Goal: Task Accomplishment & Management: Use online tool/utility

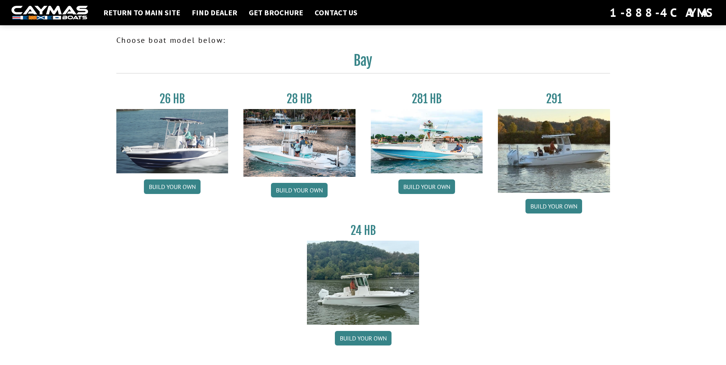
click at [407, 151] on img at bounding box center [427, 141] width 112 height 64
click at [418, 188] on link "Build your own" at bounding box center [426, 186] width 57 height 15
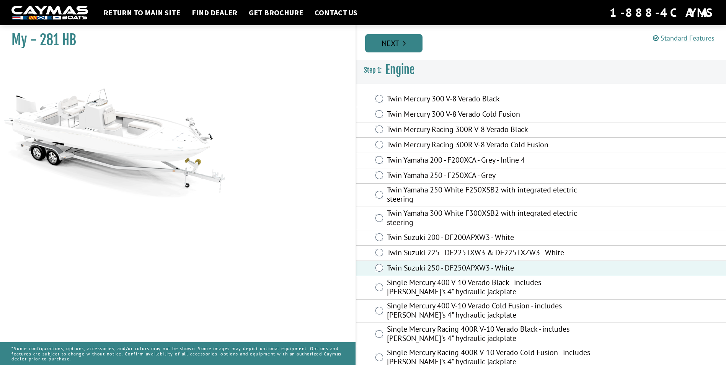
click at [402, 40] on link "Next" at bounding box center [393, 43] width 57 height 18
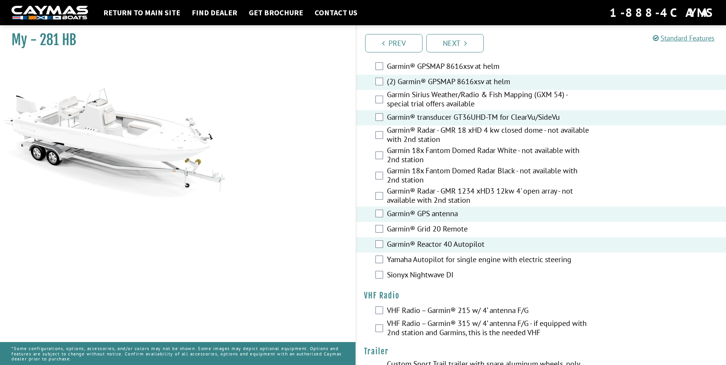
scroll to position [2093, 0]
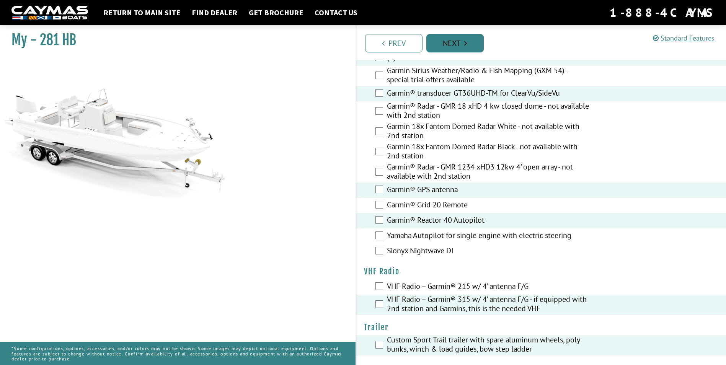
click at [460, 41] on link "Next" at bounding box center [454, 43] width 57 height 18
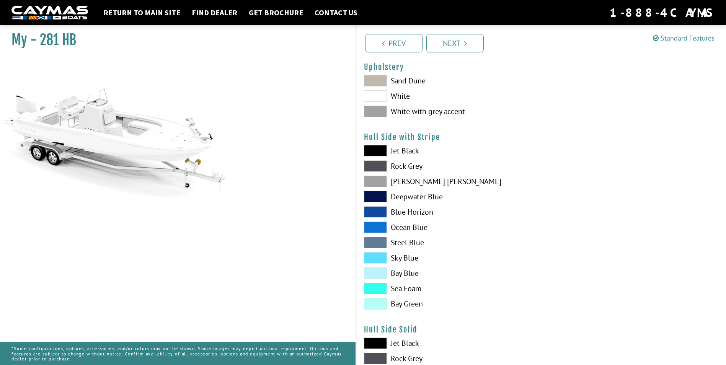
scroll to position [51, 0]
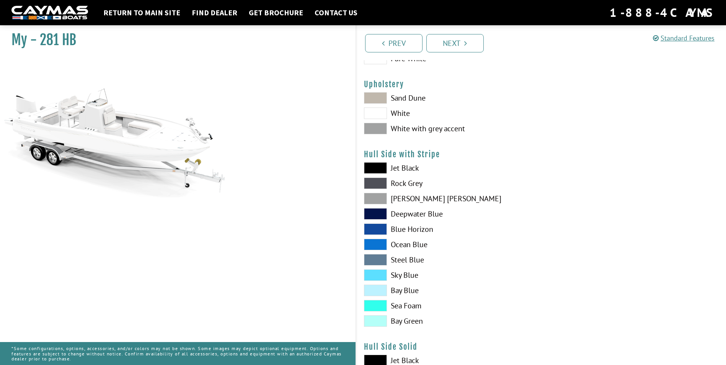
click at [380, 116] on span at bounding box center [375, 113] width 23 height 11
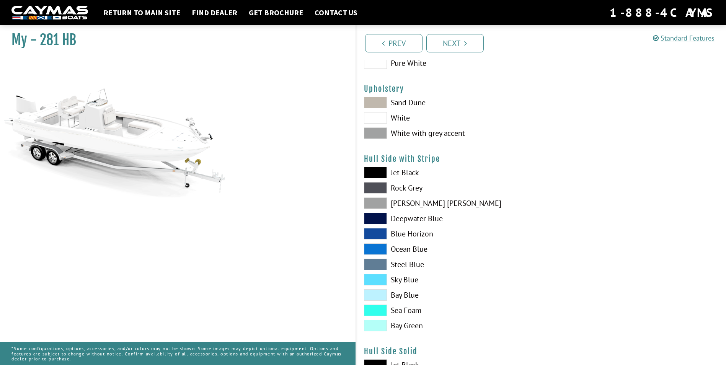
scroll to position [0, 0]
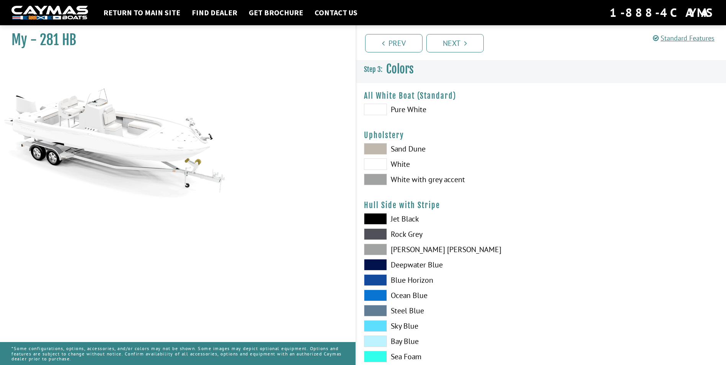
click at [378, 147] on span at bounding box center [375, 148] width 23 height 11
click at [381, 178] on span at bounding box center [375, 179] width 23 height 11
click at [379, 149] on span at bounding box center [375, 148] width 23 height 11
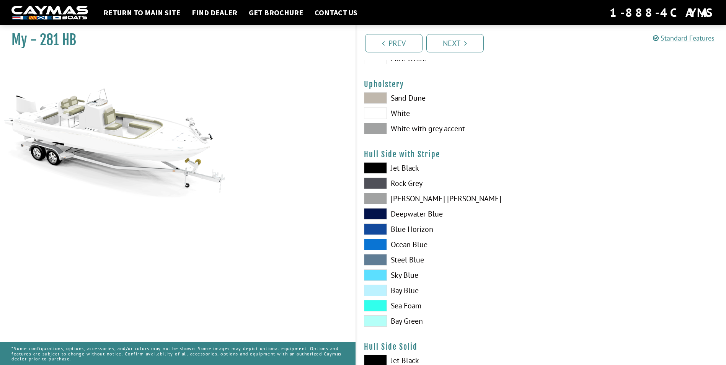
scroll to position [102, 0]
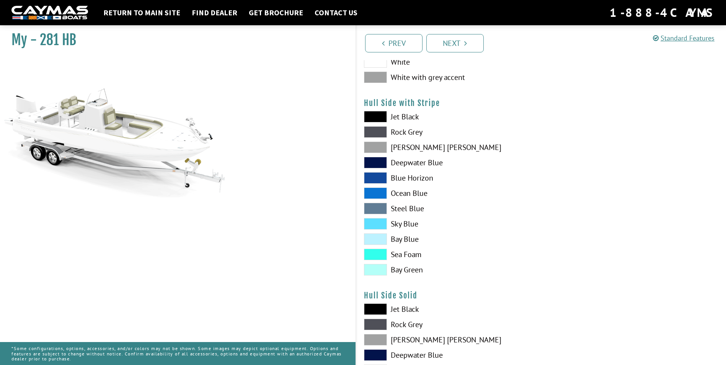
click at [379, 179] on span at bounding box center [375, 177] width 23 height 11
click at [379, 190] on span at bounding box center [375, 192] width 23 height 11
click at [379, 195] on span at bounding box center [375, 192] width 23 height 11
click at [383, 190] on span at bounding box center [375, 192] width 23 height 11
click at [381, 225] on span at bounding box center [375, 223] width 23 height 11
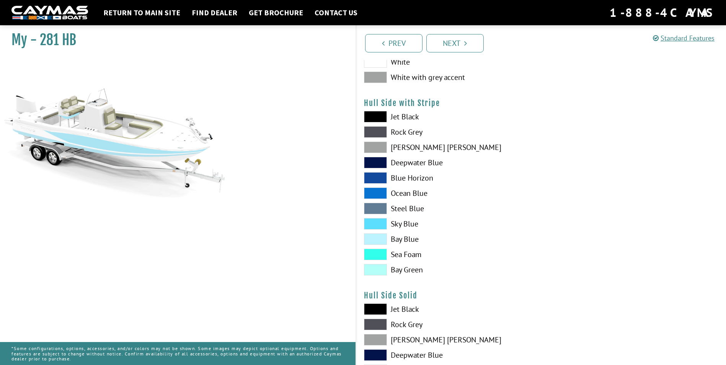
click at [375, 191] on span at bounding box center [375, 192] width 23 height 11
click at [376, 160] on span at bounding box center [375, 162] width 23 height 11
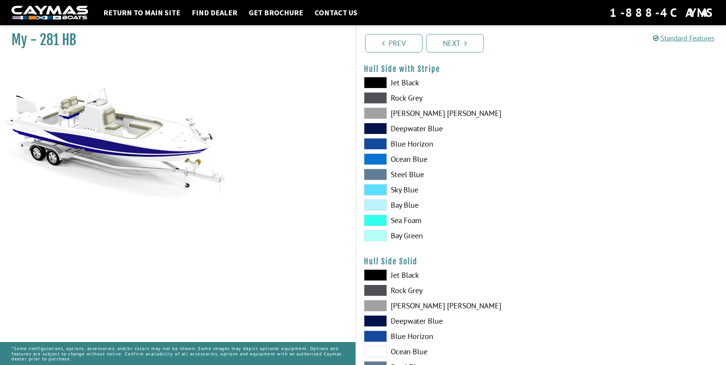
scroll to position [153, 0]
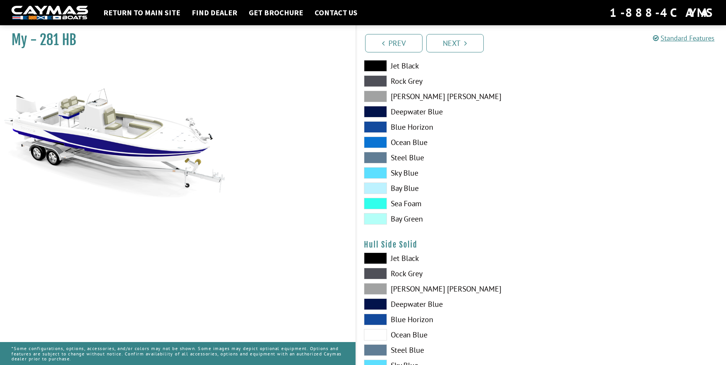
click at [382, 190] on span at bounding box center [375, 187] width 23 height 11
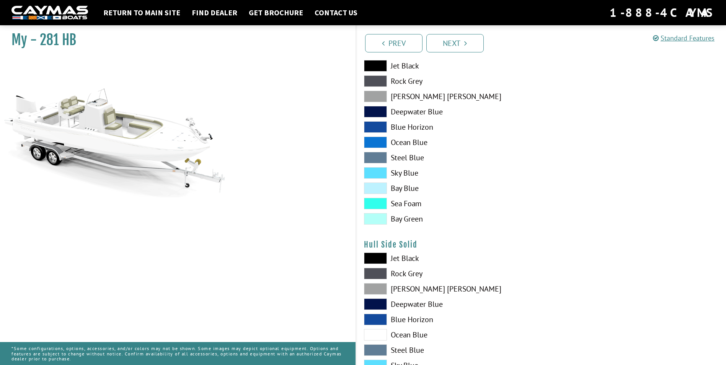
click at [377, 202] on span at bounding box center [375, 203] width 23 height 11
click at [377, 220] on span at bounding box center [375, 218] width 23 height 11
click at [382, 160] on span at bounding box center [375, 157] width 23 height 11
click at [382, 142] on span at bounding box center [375, 142] width 23 height 11
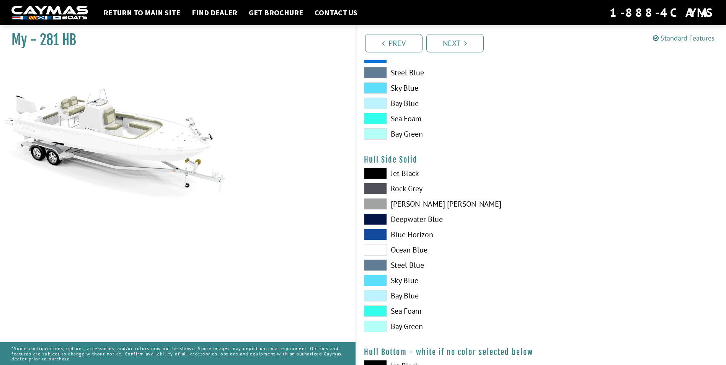
scroll to position [255, 0]
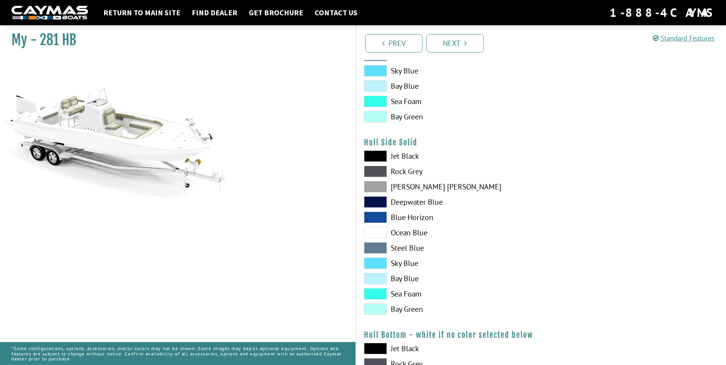
click at [371, 217] on span at bounding box center [375, 217] width 23 height 11
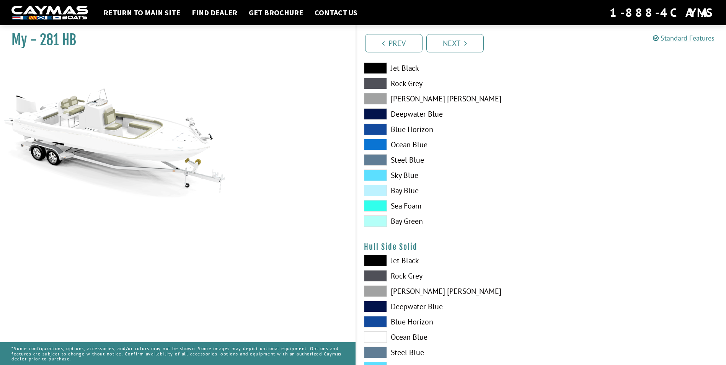
scroll to position [204, 0]
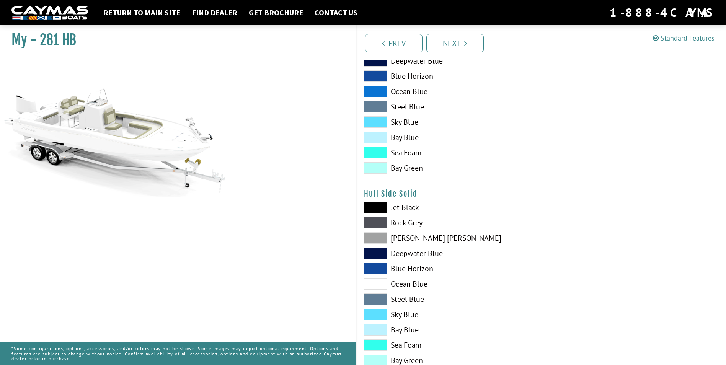
click at [382, 209] on span at bounding box center [375, 207] width 23 height 11
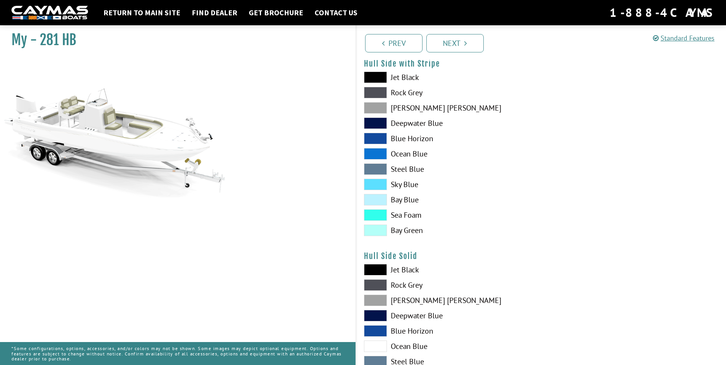
scroll to position [102, 0]
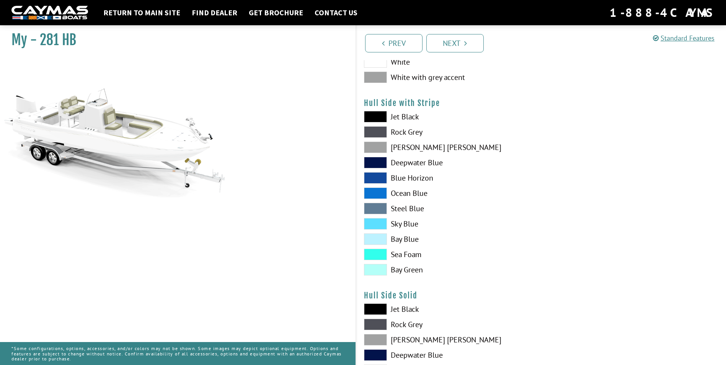
click at [377, 193] on span at bounding box center [375, 192] width 23 height 11
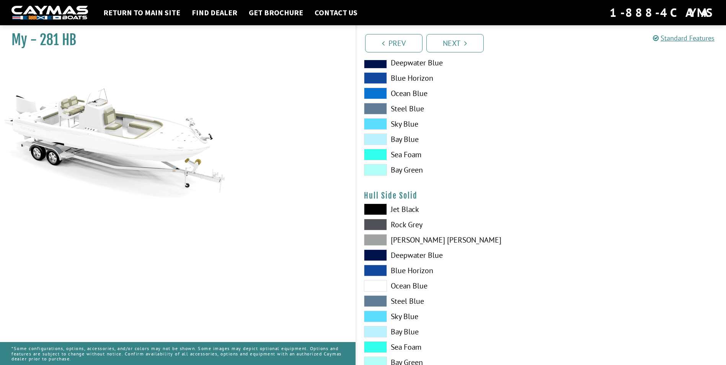
scroll to position [204, 0]
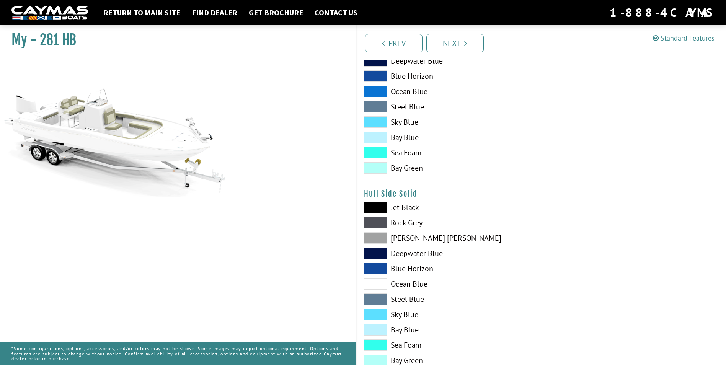
click at [375, 223] on span at bounding box center [375, 222] width 23 height 11
click at [373, 318] on span at bounding box center [375, 314] width 23 height 11
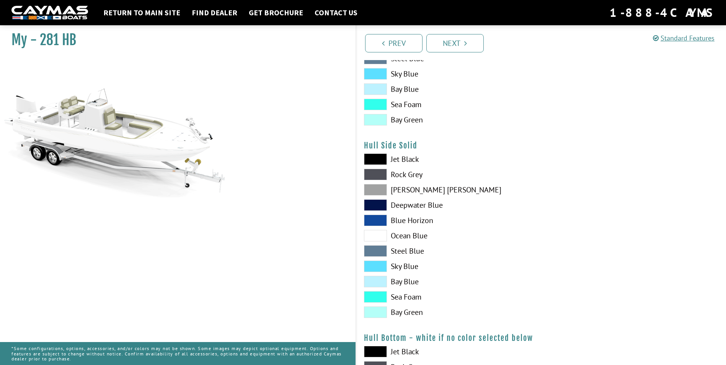
scroll to position [306, 0]
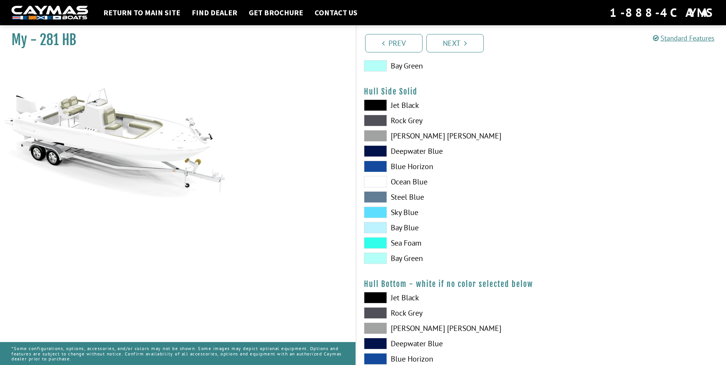
click at [381, 244] on span at bounding box center [375, 242] width 23 height 11
click at [450, 42] on link "Next" at bounding box center [454, 43] width 57 height 18
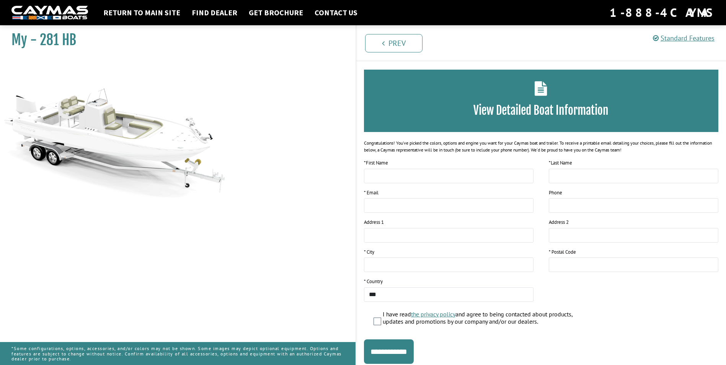
scroll to position [0, 0]
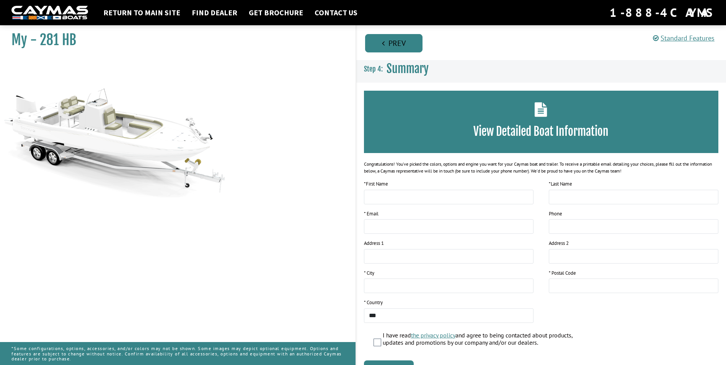
click at [388, 42] on link "Prev" at bounding box center [393, 43] width 57 height 18
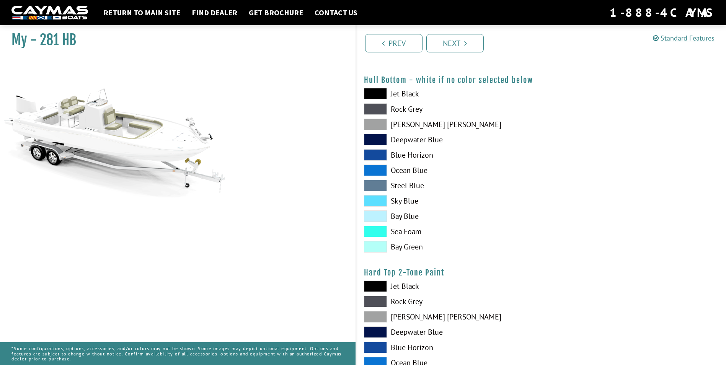
scroll to position [459, 0]
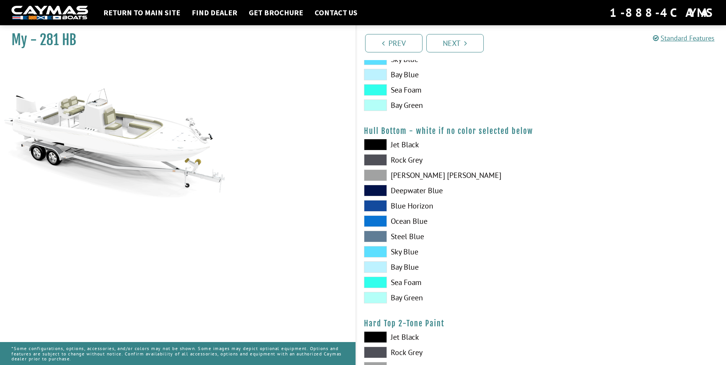
click at [380, 144] on span at bounding box center [375, 144] width 23 height 11
click at [380, 178] on span at bounding box center [375, 174] width 23 height 11
click at [381, 222] on span at bounding box center [375, 220] width 23 height 11
click at [378, 205] on span at bounding box center [375, 205] width 23 height 11
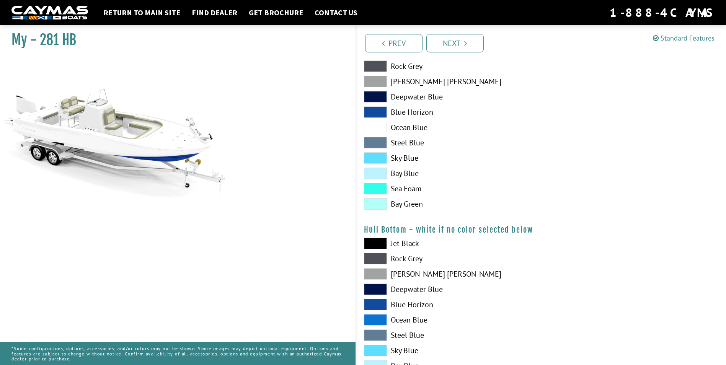
scroll to position [306, 0]
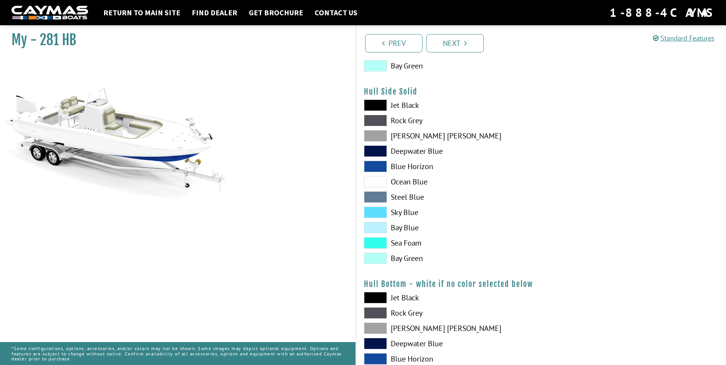
click at [377, 210] on span at bounding box center [375, 212] width 23 height 11
click at [377, 198] on span at bounding box center [375, 196] width 23 height 11
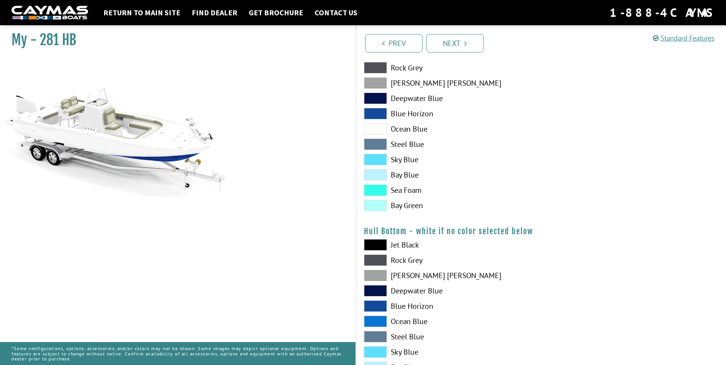
scroll to position [408, 0]
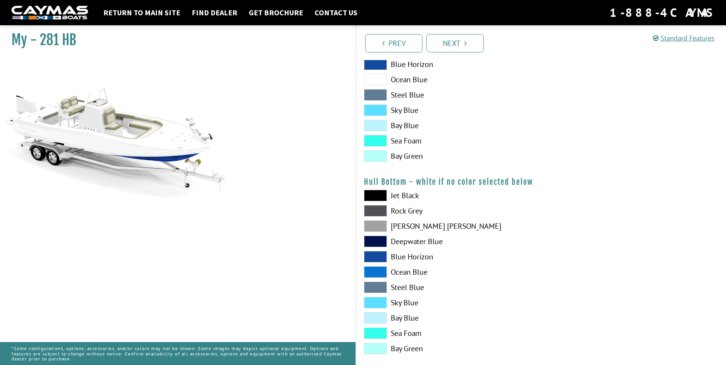
click at [381, 257] on span at bounding box center [375, 256] width 23 height 11
click at [375, 93] on span at bounding box center [375, 94] width 23 height 11
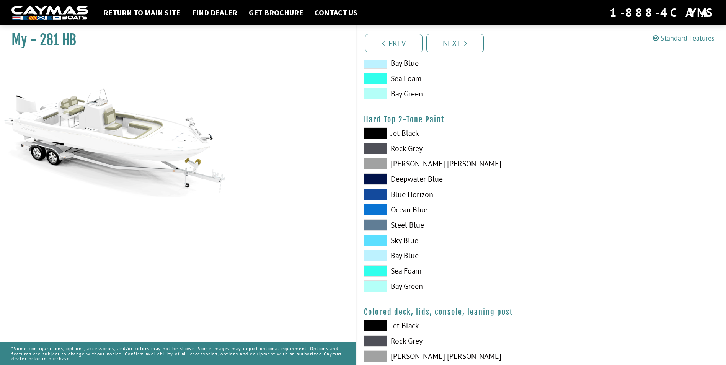
scroll to position [805, 0]
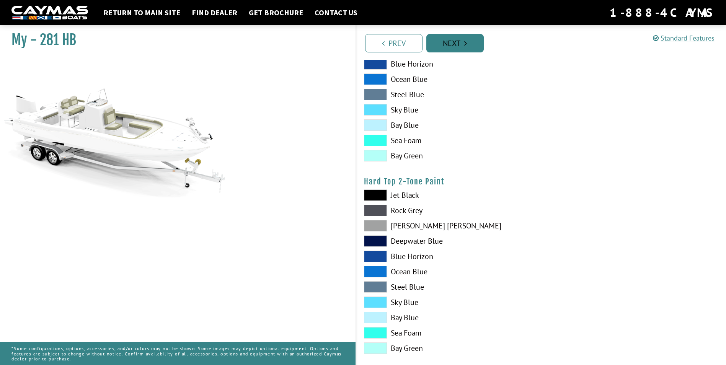
click at [442, 46] on link "Next" at bounding box center [454, 43] width 57 height 18
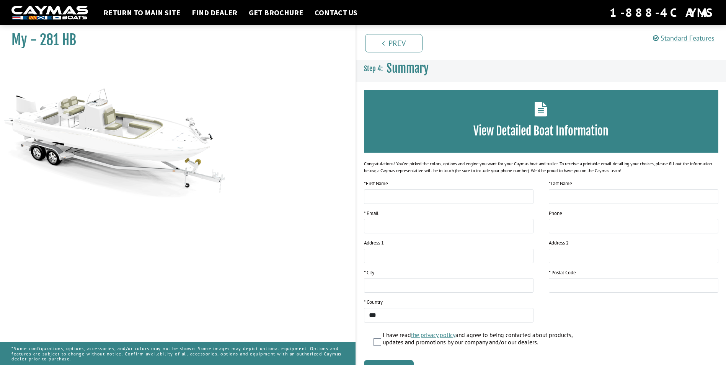
scroll to position [0, 0]
click at [538, 119] on div "View Detailed Boat Information" at bounding box center [541, 122] width 355 height 62
click at [534, 132] on h3 "View Detailed Boat Information" at bounding box center [541, 131] width 332 height 14
